Goal: Information Seeking & Learning: Learn about a topic

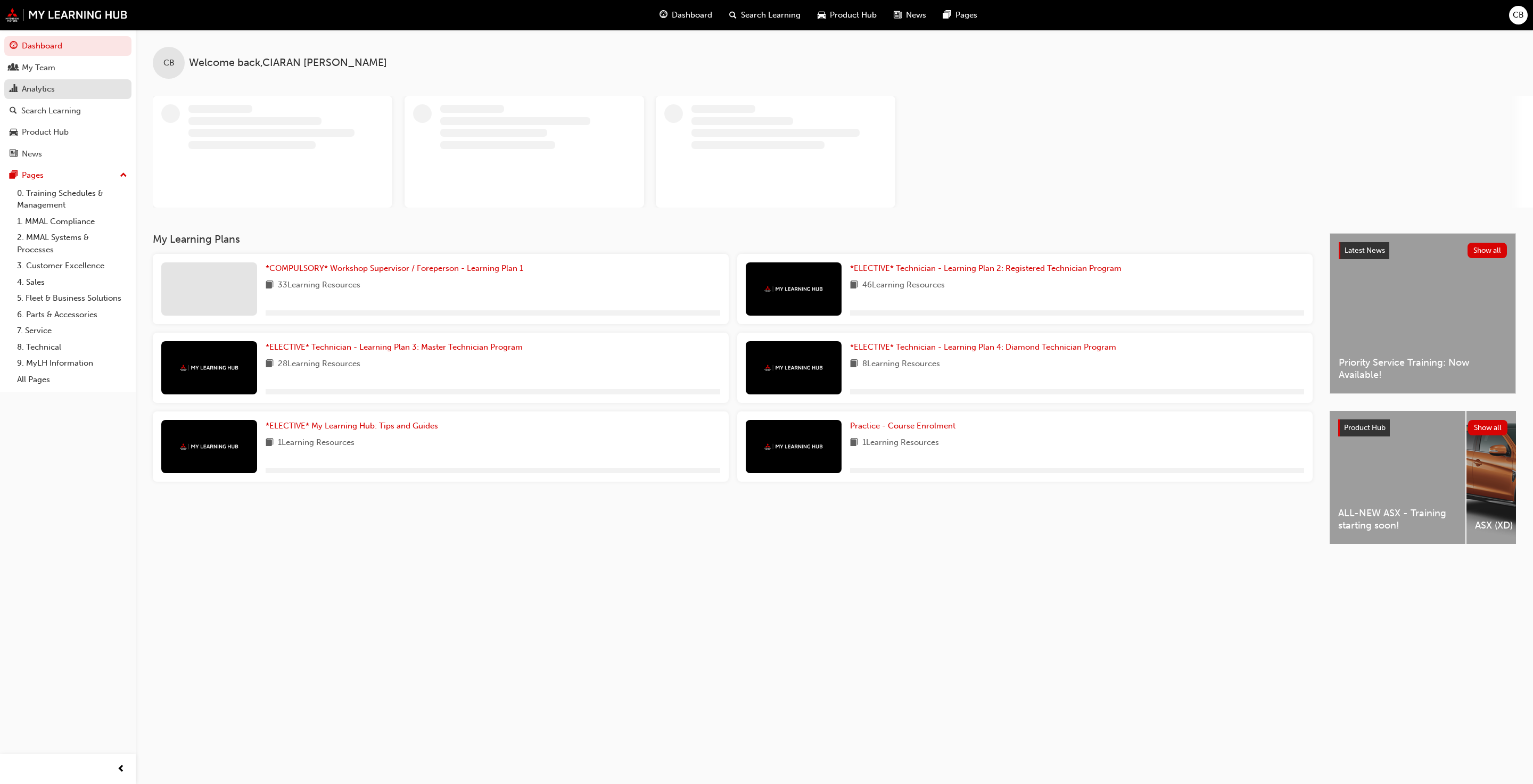
click at [72, 89] on div "Analytics" at bounding box center [68, 89] width 116 height 13
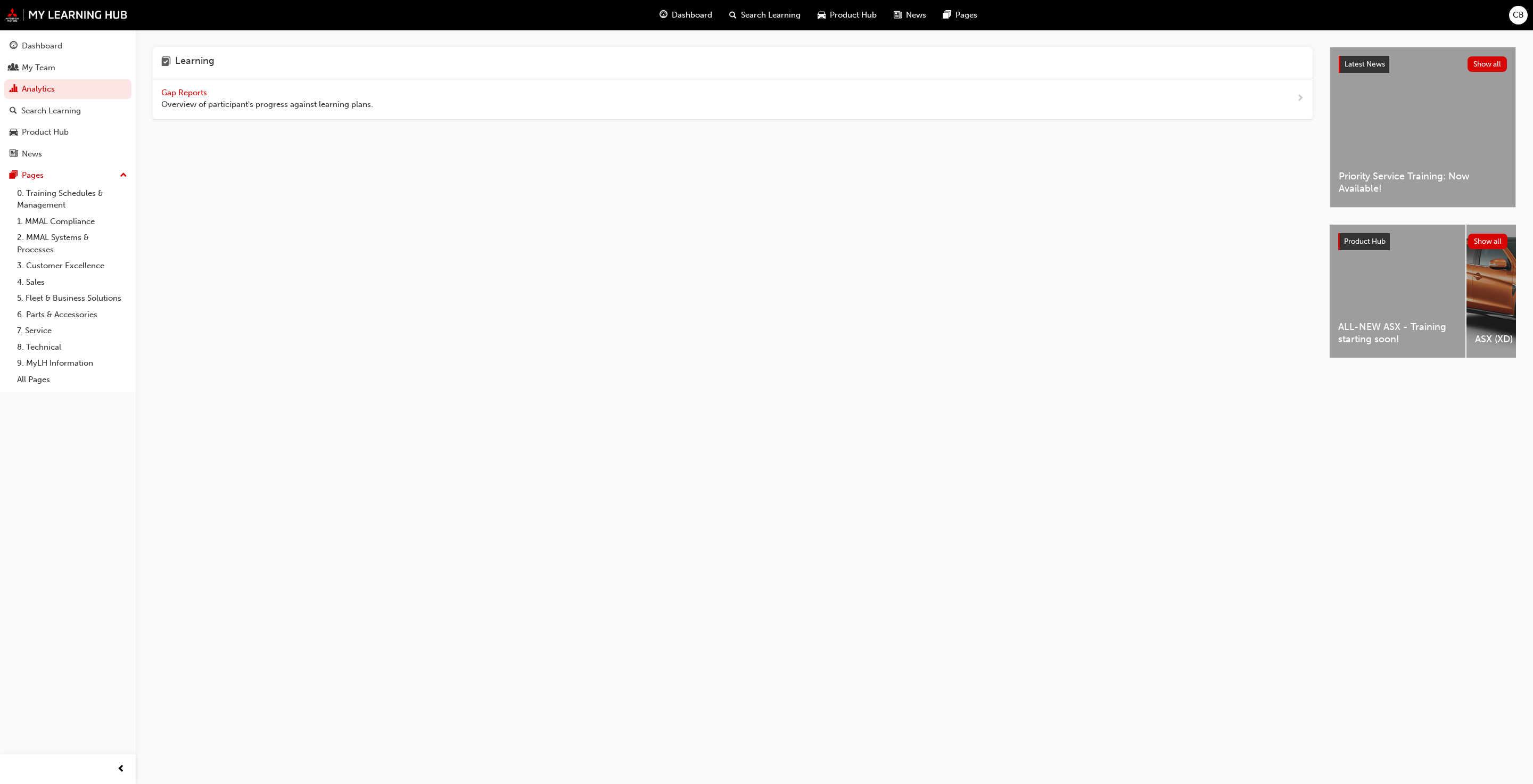
click at [208, 89] on span "Gap Reports" at bounding box center [185, 92] width 48 height 10
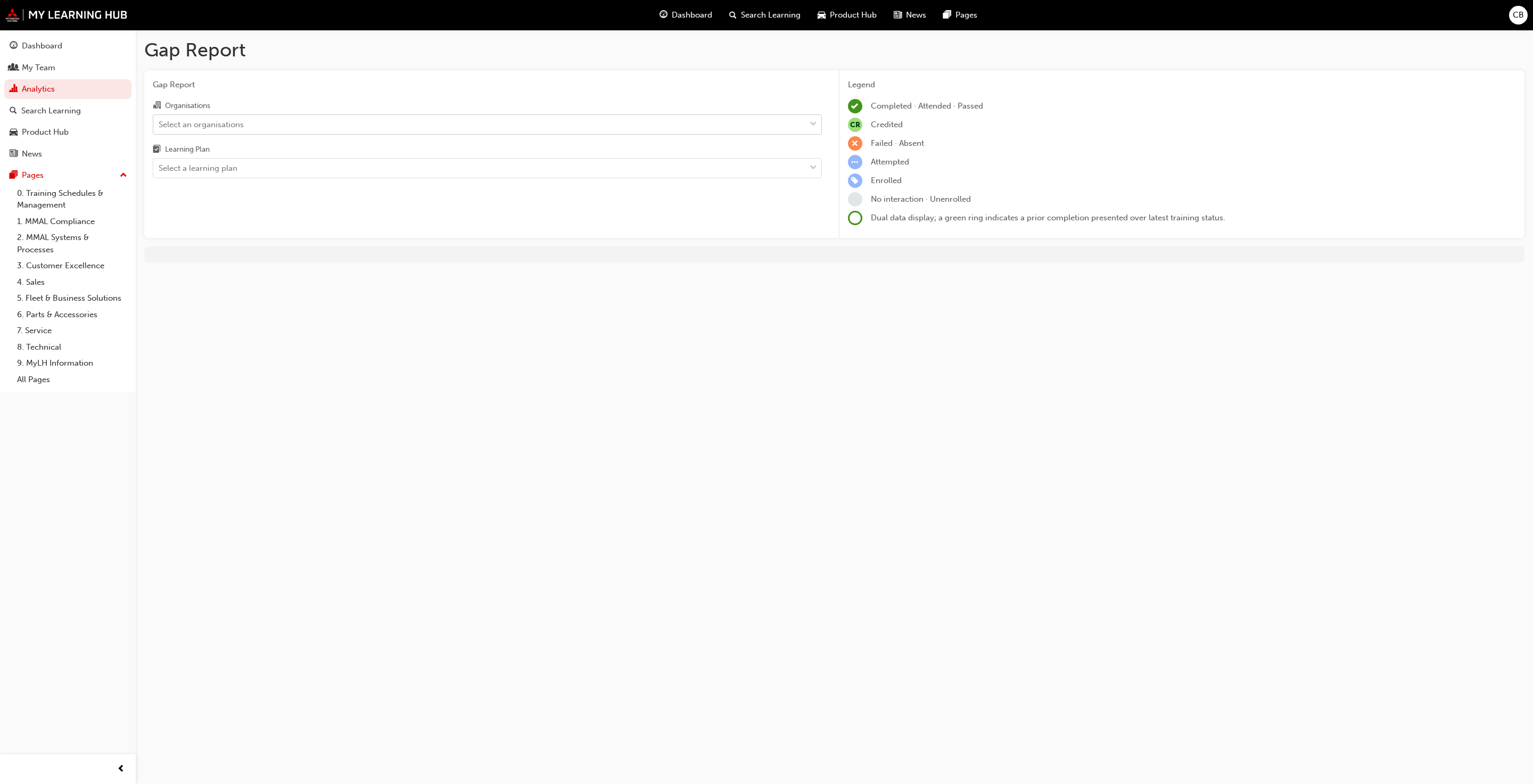
click at [196, 125] on div "Select an organisations" at bounding box center [200, 125] width 85 height 12
click at [160, 125] on input "Organisations Select an organisations" at bounding box center [158, 124] width 1 height 9
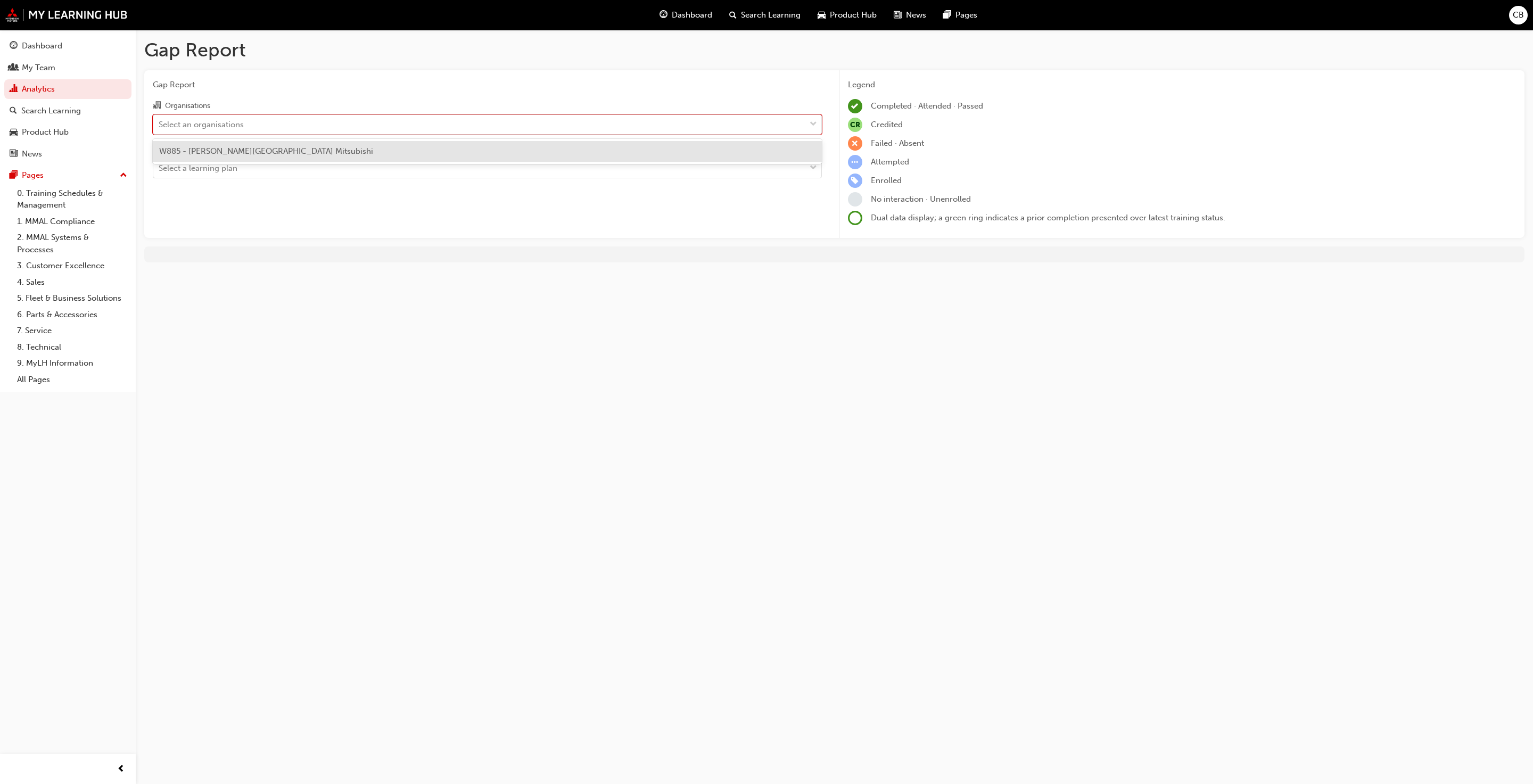
click at [201, 151] on span "W885 - [PERSON_NAME][GEOGRAPHIC_DATA] Mitsubishi" at bounding box center [266, 151] width 214 height 10
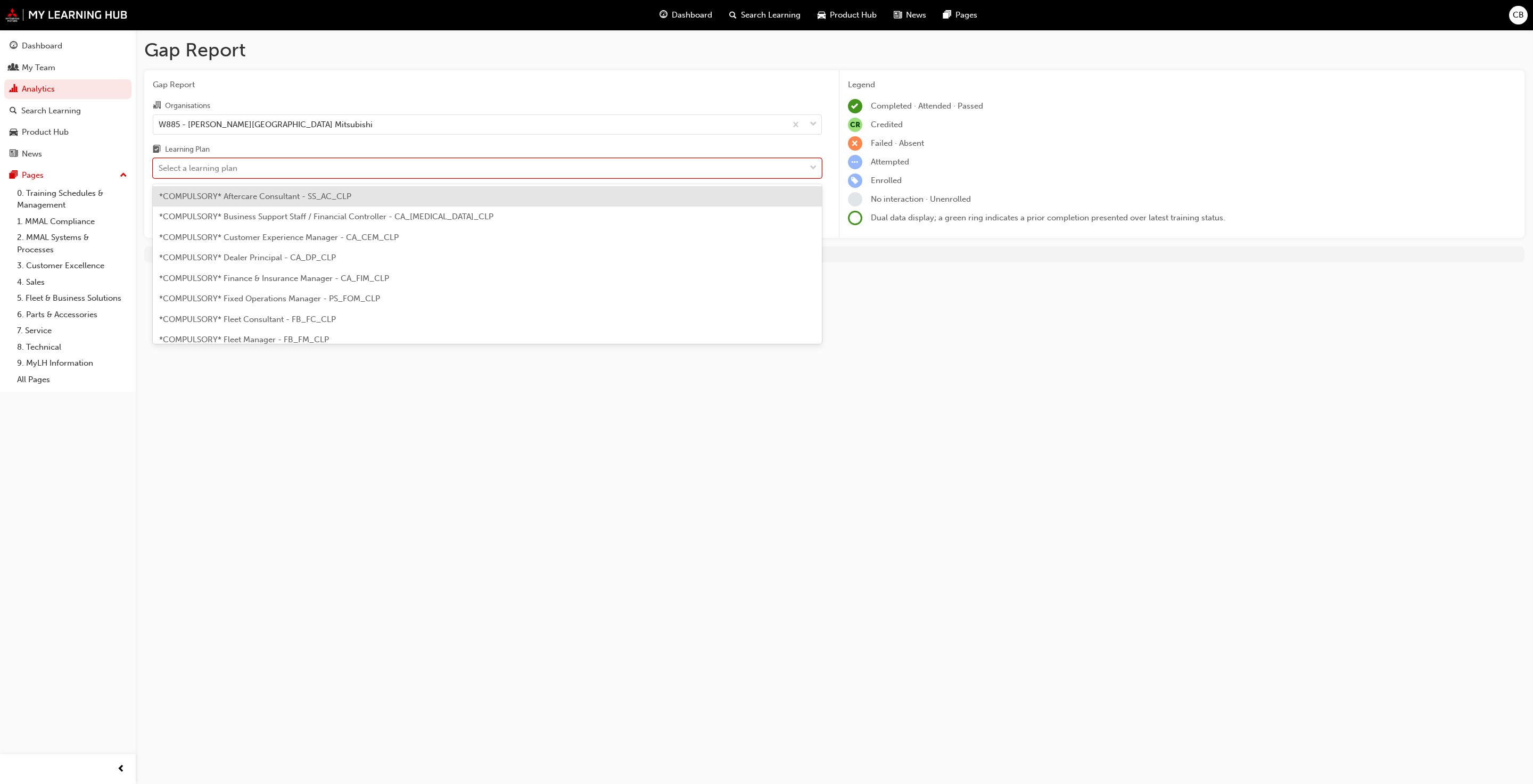
click at [206, 169] on div "Select a learning plan" at bounding box center [197, 168] width 79 height 12
click at [160, 169] on input "Learning Plan option *COMPULSORY* Aftercare Consultant - SS_AC_CLP focused, 1 o…" at bounding box center [158, 168] width 1 height 9
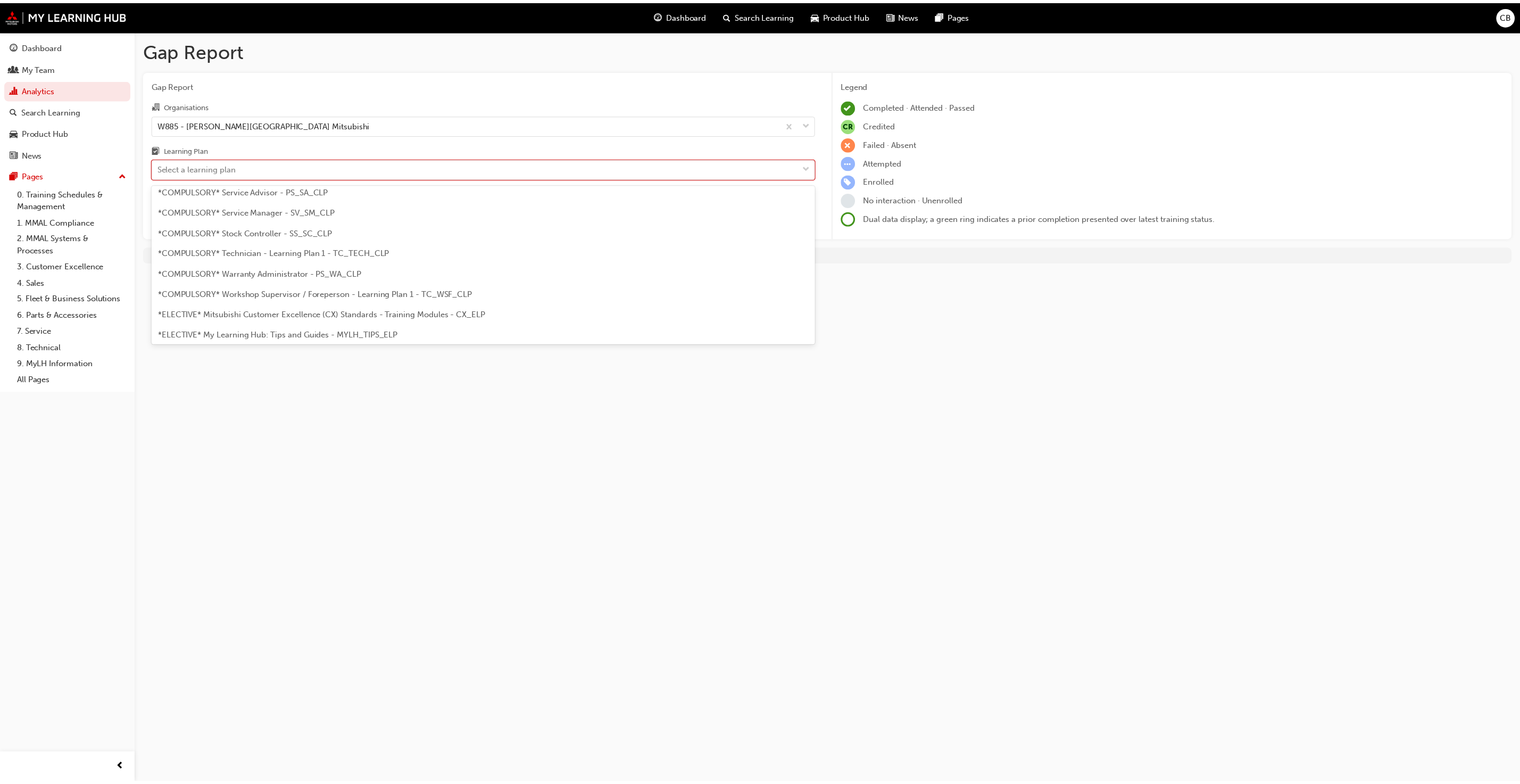
scroll to position [399, 0]
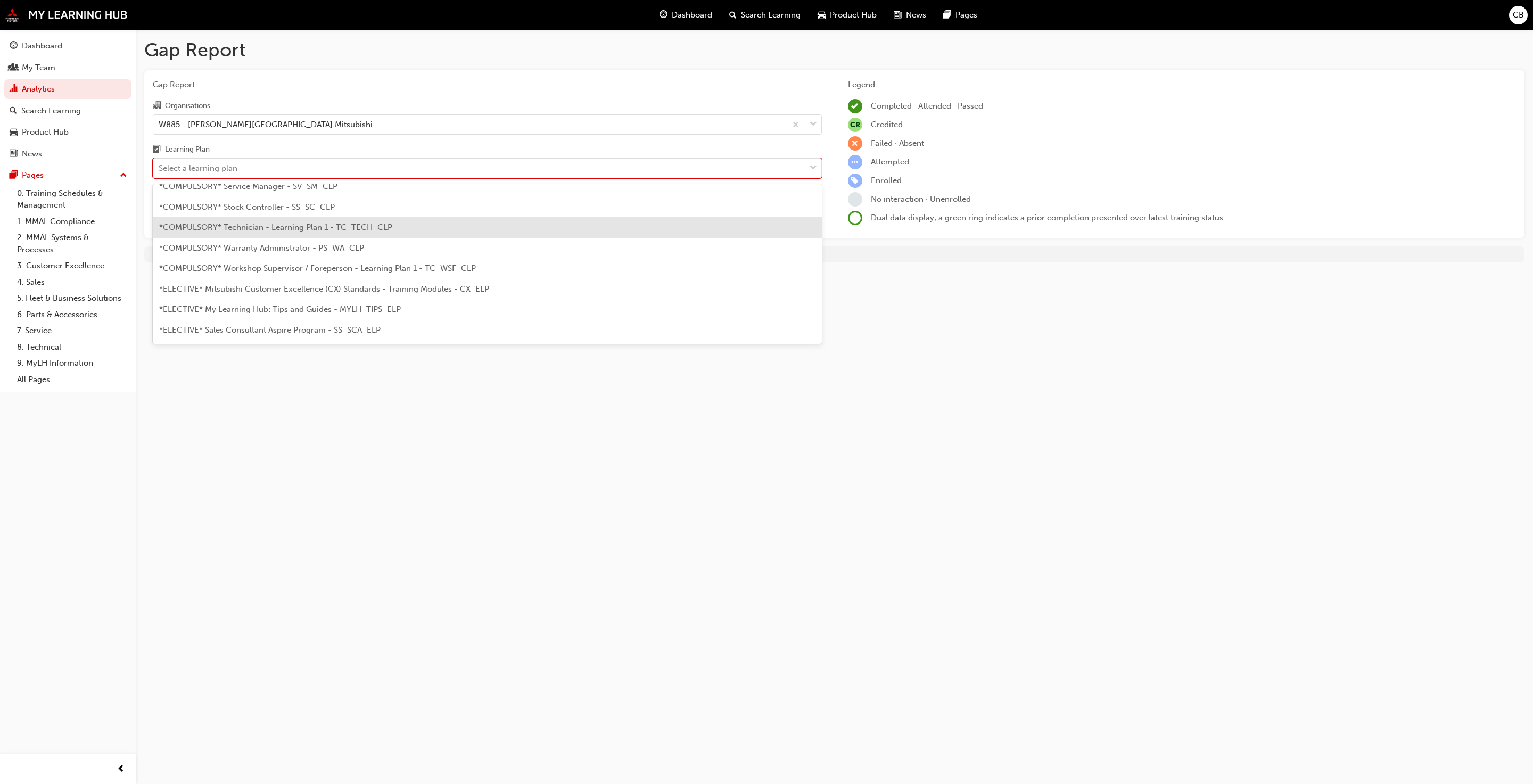
click at [229, 227] on span "*COMPULSORY* Technician - Learning Plan 1 - TC_TECH_CLP" at bounding box center [275, 227] width 233 height 10
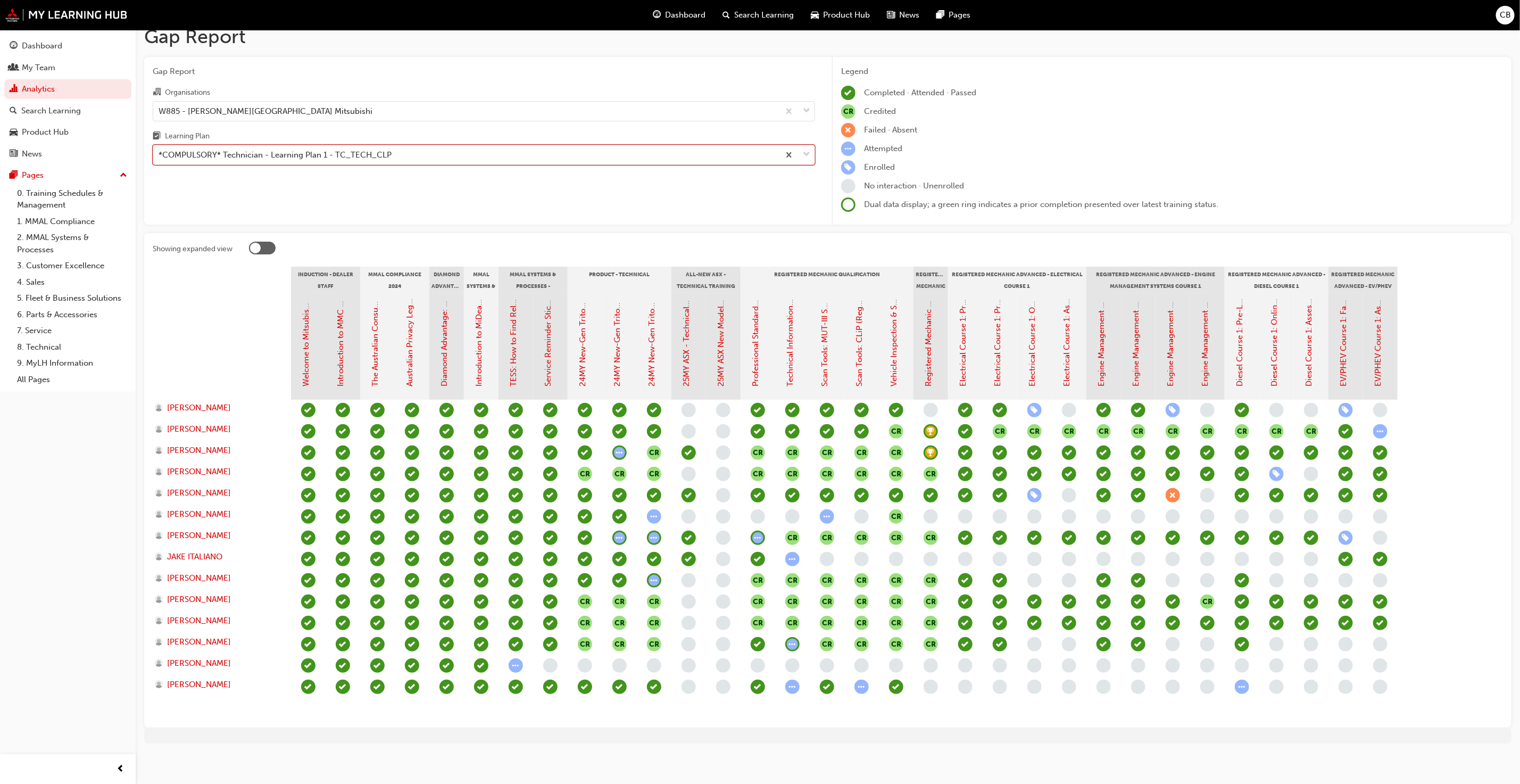
scroll to position [17, 0]
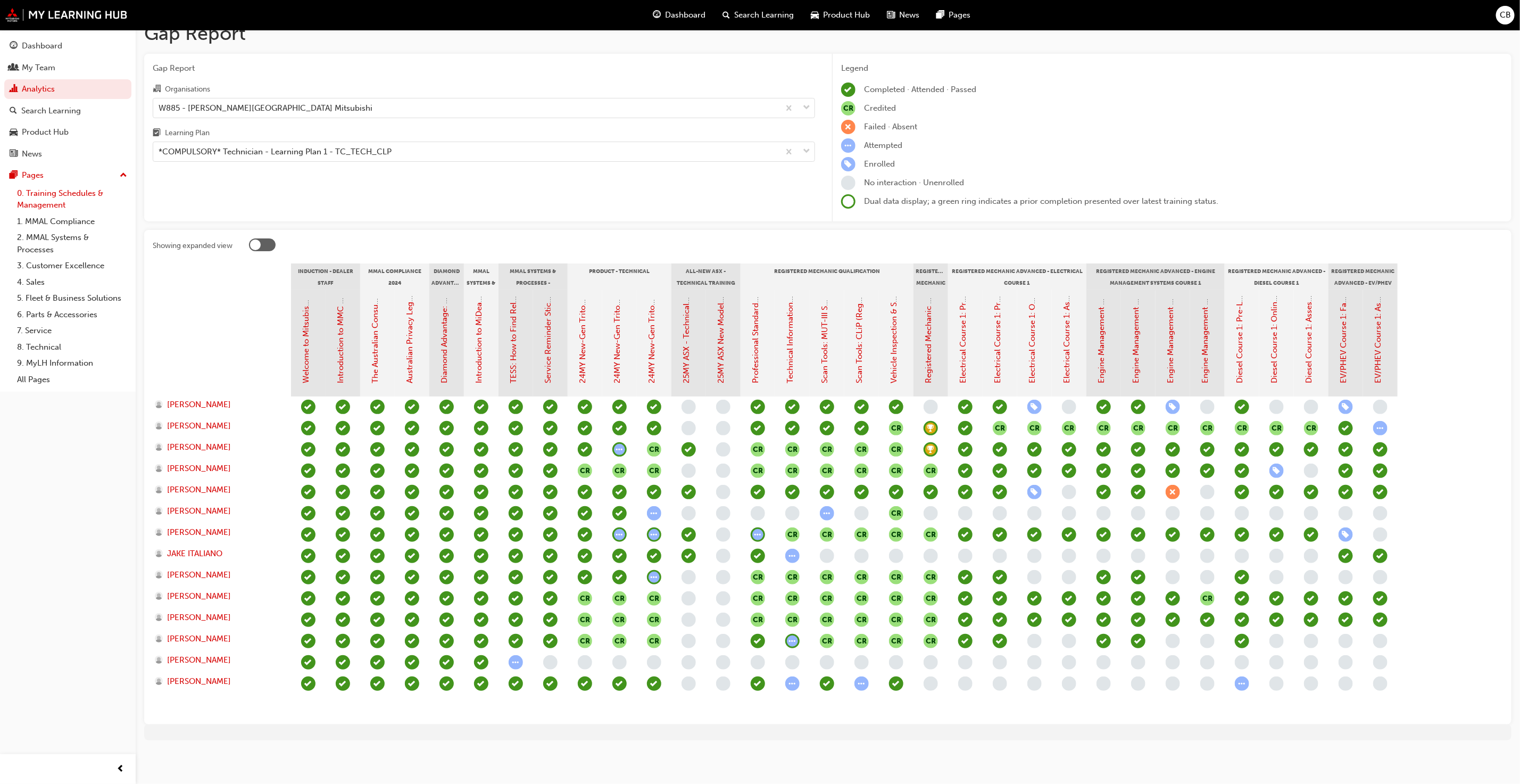
click at [34, 202] on link "0. Training Schedules & Management" at bounding box center [72, 199] width 118 height 28
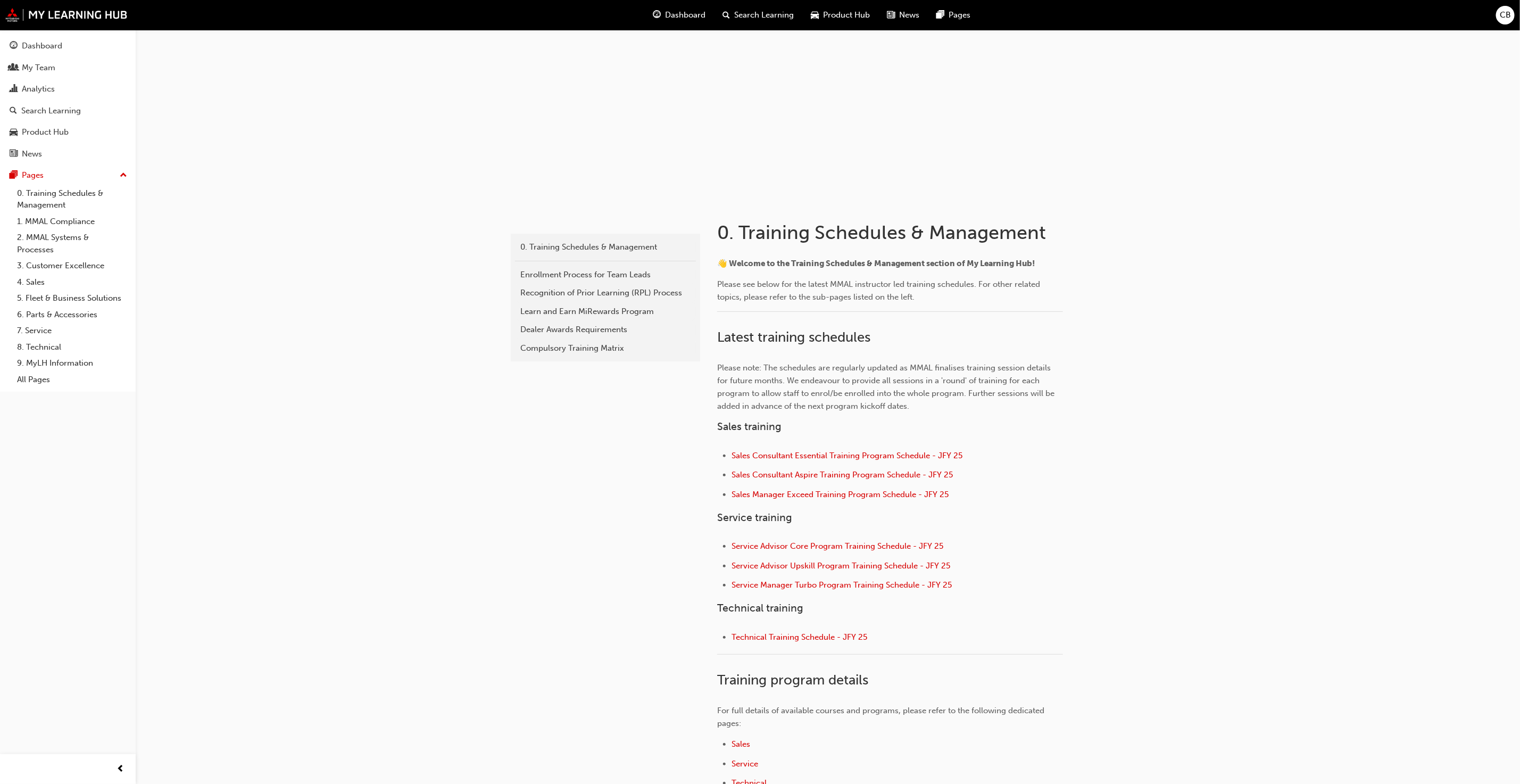
scroll to position [79, 0]
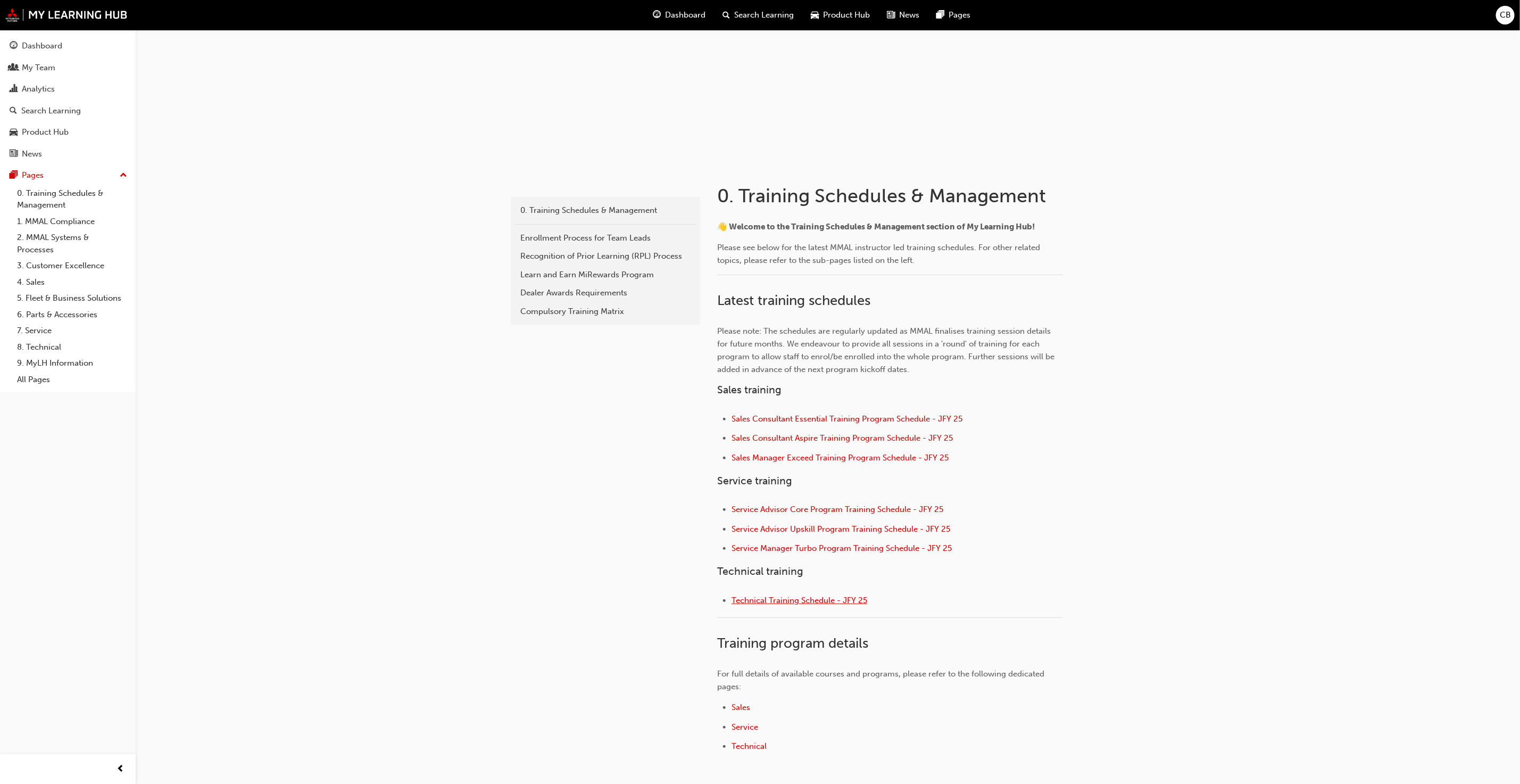
click at [805, 599] on span "Technical Training Schedule - JFY 25" at bounding box center [799, 600] width 136 height 10
